Goal: Task Accomplishment & Management: Complete application form

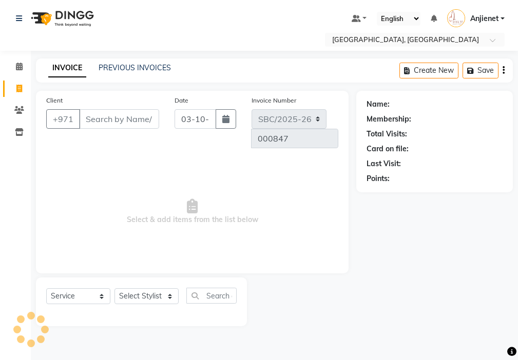
select select "service"
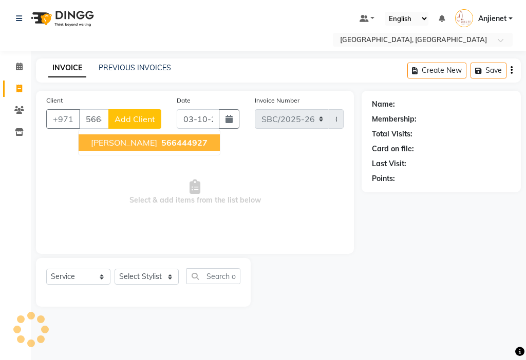
type input "566444927"
click at [161, 144] on span "566444927" at bounding box center [184, 143] width 46 height 10
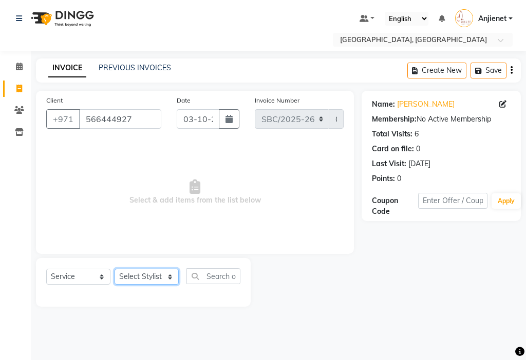
click at [153, 275] on select "Select Stylist Anjienet [PERSON_NAME] marry Mawieh [PERSON_NAME] [PERSON_NAME]" at bounding box center [146, 277] width 64 height 16
select select "49042"
click at [114, 269] on select "Select Stylist Anjienet [PERSON_NAME] marry Mawieh [PERSON_NAME] [PERSON_NAME]" at bounding box center [146, 277] width 64 height 16
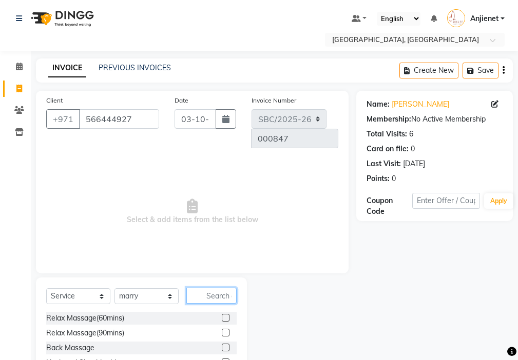
click at [219, 288] on input "text" at bounding box center [211, 296] width 50 height 16
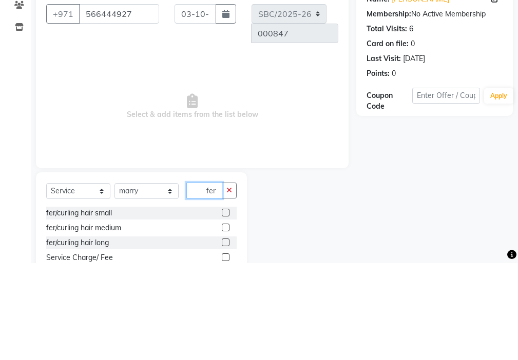
scroll to position [7, 0]
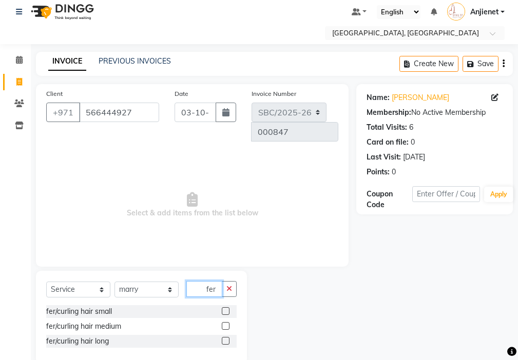
type input "fer"
click at [223, 322] on label at bounding box center [226, 326] width 8 height 8
click at [223, 323] on input "checkbox" at bounding box center [225, 326] width 7 height 7
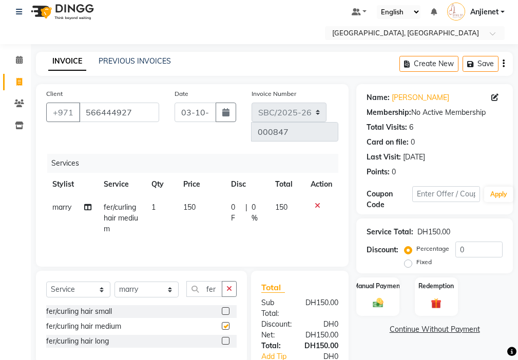
checkbox input "false"
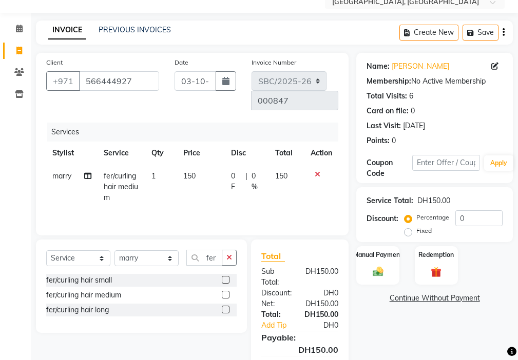
scroll to position [76, 0]
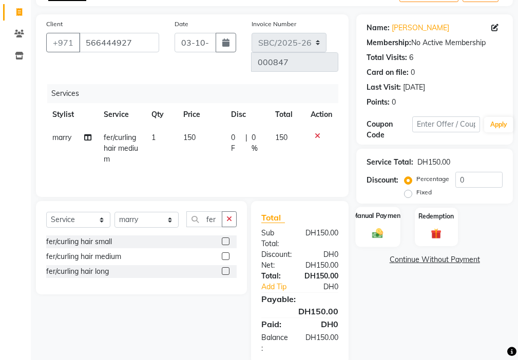
click at [380, 225] on div "Manual Payment" at bounding box center [378, 227] width 45 height 40
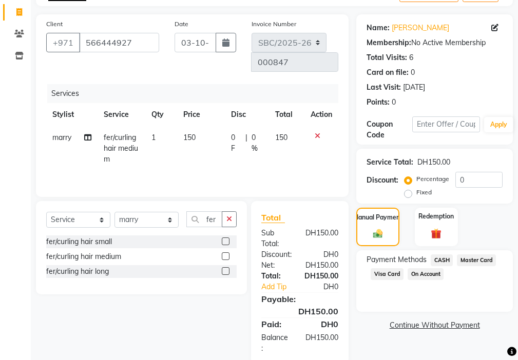
click at [386, 274] on span "Visa Card" at bounding box center [387, 274] width 33 height 12
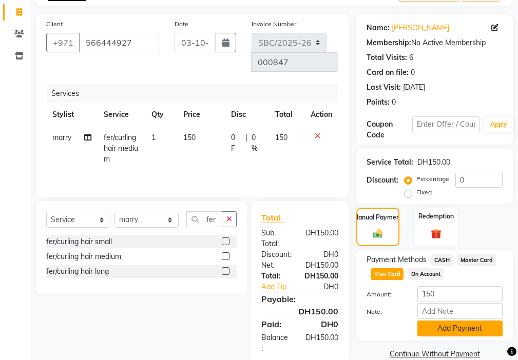
click at [457, 329] on button "Add Payment" at bounding box center [459, 329] width 85 height 16
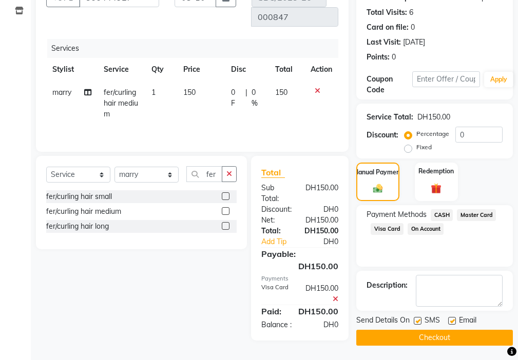
scroll to position [123, 0]
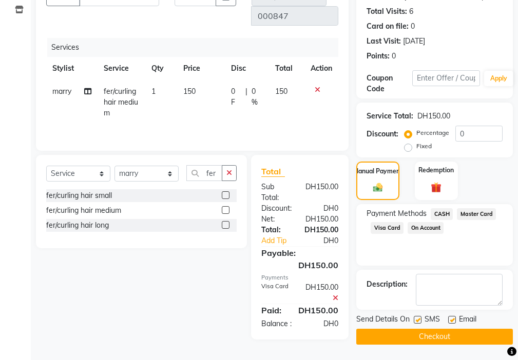
click at [414, 316] on div at bounding box center [417, 321] width 7 height 11
click at [453, 318] on label at bounding box center [452, 320] width 8 height 8
click at [453, 318] on input "checkbox" at bounding box center [451, 320] width 7 height 7
checkbox input "false"
click at [416, 320] on label at bounding box center [418, 320] width 8 height 8
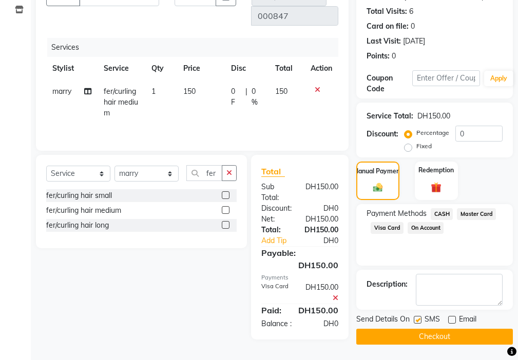
click at [416, 320] on input "checkbox" at bounding box center [417, 320] width 7 height 7
checkbox input "false"
click at [436, 339] on button "Checkout" at bounding box center [434, 337] width 157 height 16
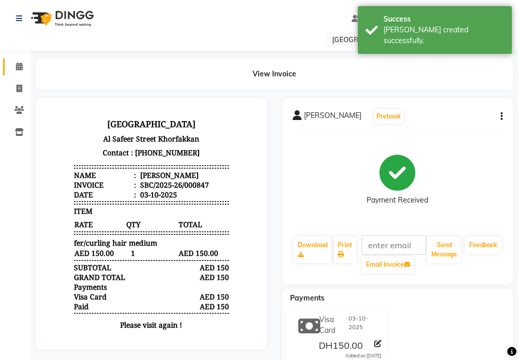
click at [21, 69] on icon at bounding box center [19, 67] width 7 height 8
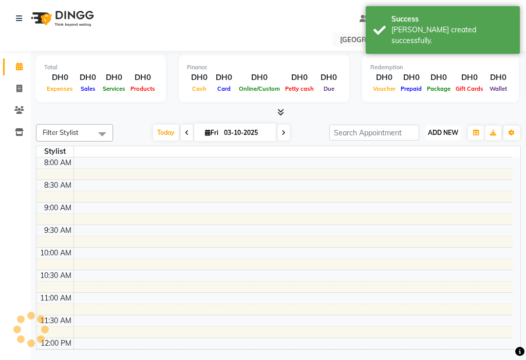
click at [444, 133] on span "ADD NEW" at bounding box center [442, 133] width 30 height 8
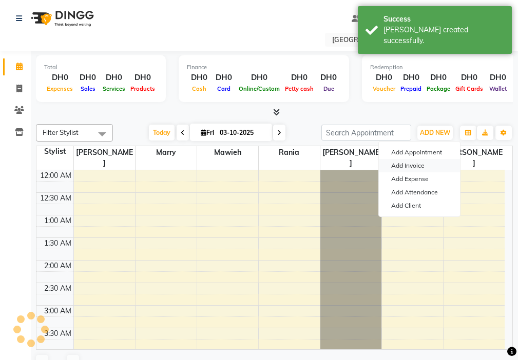
click at [423, 171] on link "Add Invoice" at bounding box center [419, 165] width 81 height 13
select select "service"
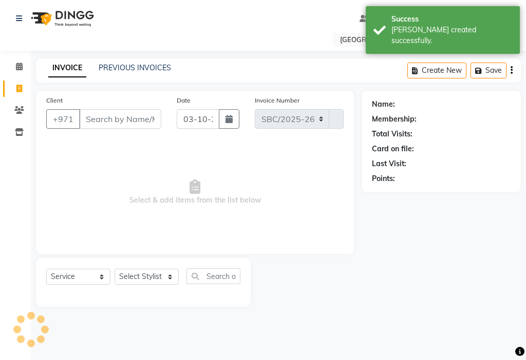
select select "3691"
type input "000848"
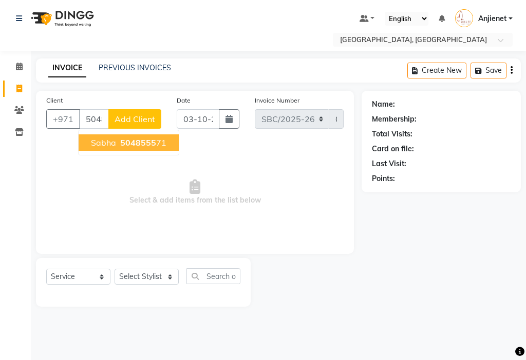
click at [152, 147] on span "5048555" at bounding box center [138, 143] width 36 height 10
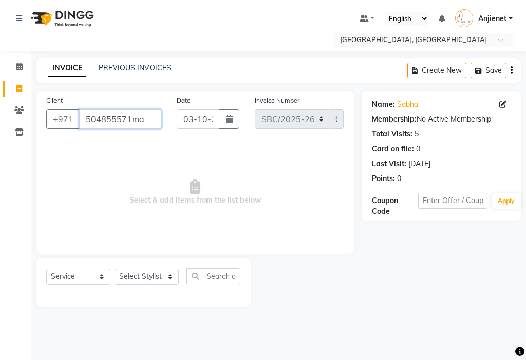
click at [150, 120] on input "504855571ma" at bounding box center [120, 119] width 82 height 20
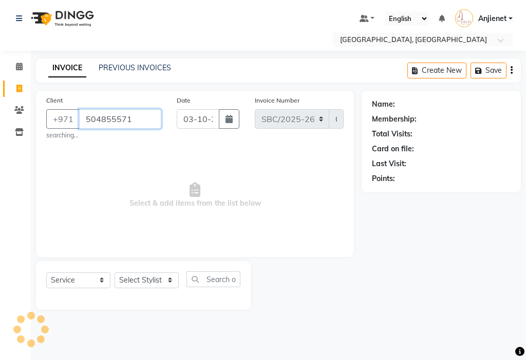
type input "504855571"
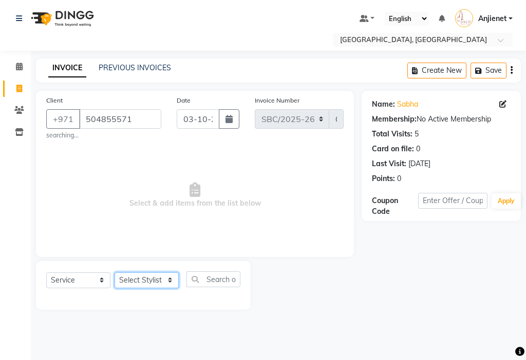
click at [152, 279] on select "Select Stylist Anjienet [PERSON_NAME] marry Mawieh [PERSON_NAME] [PERSON_NAME]" at bounding box center [146, 281] width 64 height 16
select select "59408"
click at [114, 273] on select "Select Stylist Anjienet [PERSON_NAME] marry Mawieh [PERSON_NAME] [PERSON_NAME]" at bounding box center [146, 281] width 64 height 16
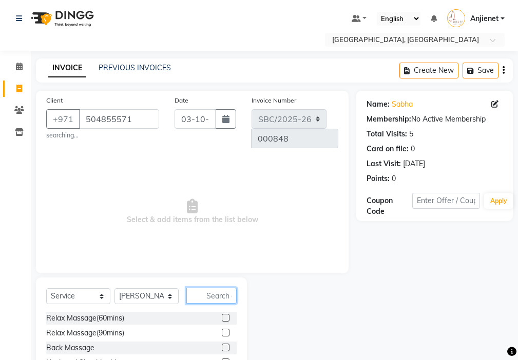
click at [209, 288] on input "text" at bounding box center [211, 296] width 50 height 16
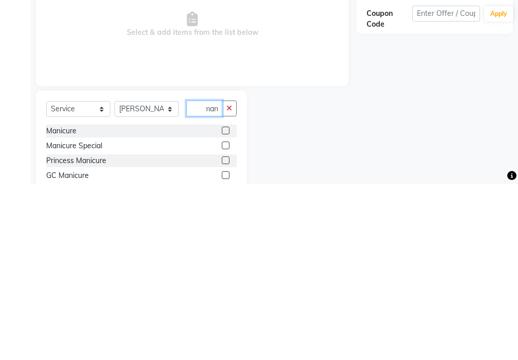
scroll to position [0, 5]
type input "mani"
click at [226, 303] on label at bounding box center [226, 307] width 8 height 8
click at [226, 304] on input "checkbox" at bounding box center [225, 307] width 7 height 7
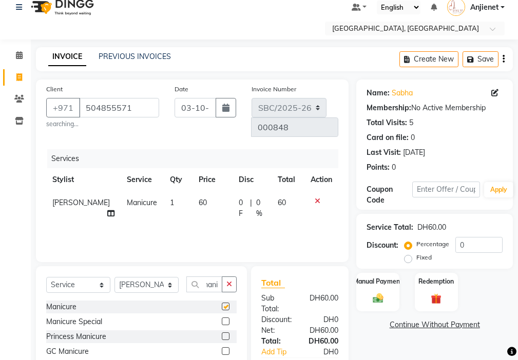
scroll to position [0, 0]
checkbox input "false"
click at [229, 281] on icon "button" at bounding box center [229, 284] width 6 height 7
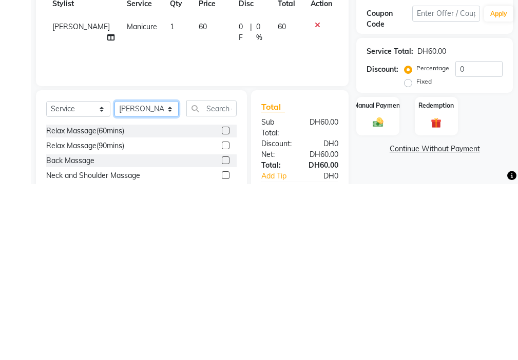
click at [157, 277] on select "Select Stylist Anjienet [PERSON_NAME] marry Mawieh [PERSON_NAME] [PERSON_NAME]" at bounding box center [146, 285] width 64 height 16
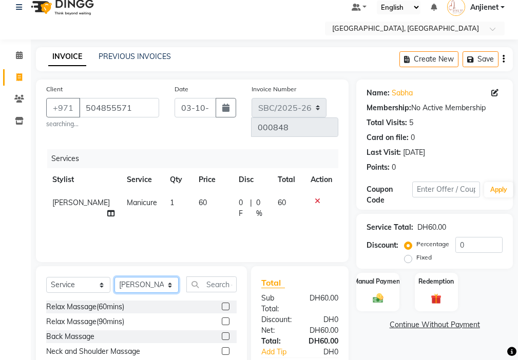
select select "85111"
click at [114, 277] on select "Select Stylist Anjienet [PERSON_NAME] marry Mawieh [PERSON_NAME] [PERSON_NAME]" at bounding box center [146, 285] width 64 height 16
click at [216, 277] on input "text" at bounding box center [211, 285] width 50 height 16
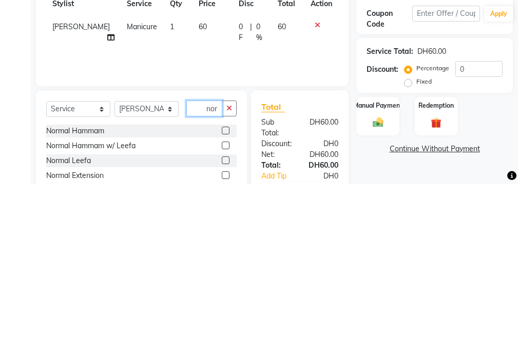
scroll to position [0, 5]
type input "norm"
click at [223, 360] on label at bounding box center [226, 366] width 8 height 8
click at [223, 360] on input "checkbox" at bounding box center [225, 366] width 7 height 7
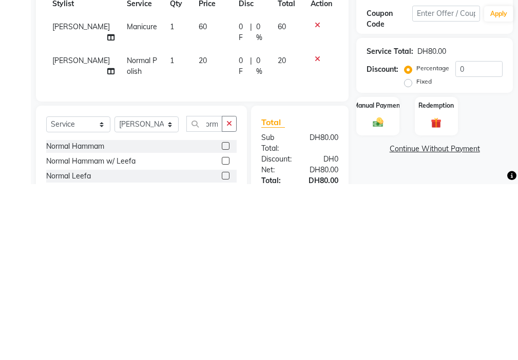
scroll to position [0, 0]
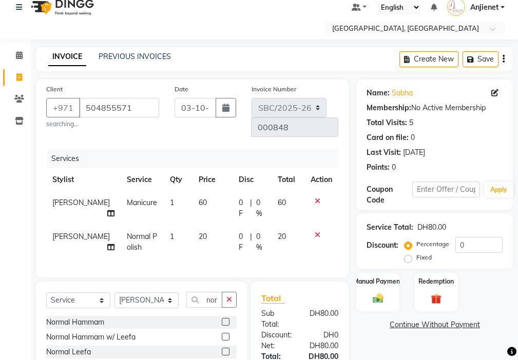
checkbox input "false"
click at [381, 297] on img at bounding box center [377, 299] width 17 height 12
